Goal: Task Accomplishment & Management: Manage account settings

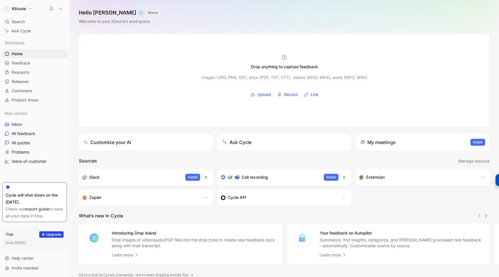
drag, startPoint x: 0, startPoint y: 0, endPoint x: 25, endPoint y: 12, distance: 27.5
click at [25, 12] on button "Kitsune" at bounding box center [17, 9] width 31 height 8
click at [23, 60] on div "Workspace settings G then S" at bounding box center [39, 59] width 71 height 9
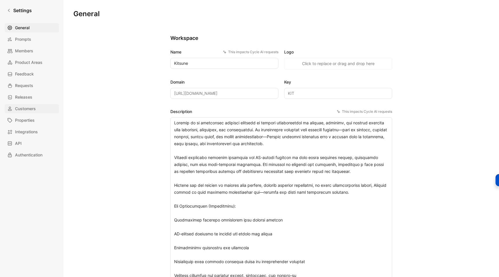
click at [21, 109] on span "Customers" at bounding box center [25, 108] width 21 height 7
